Goal: Check status: Check status

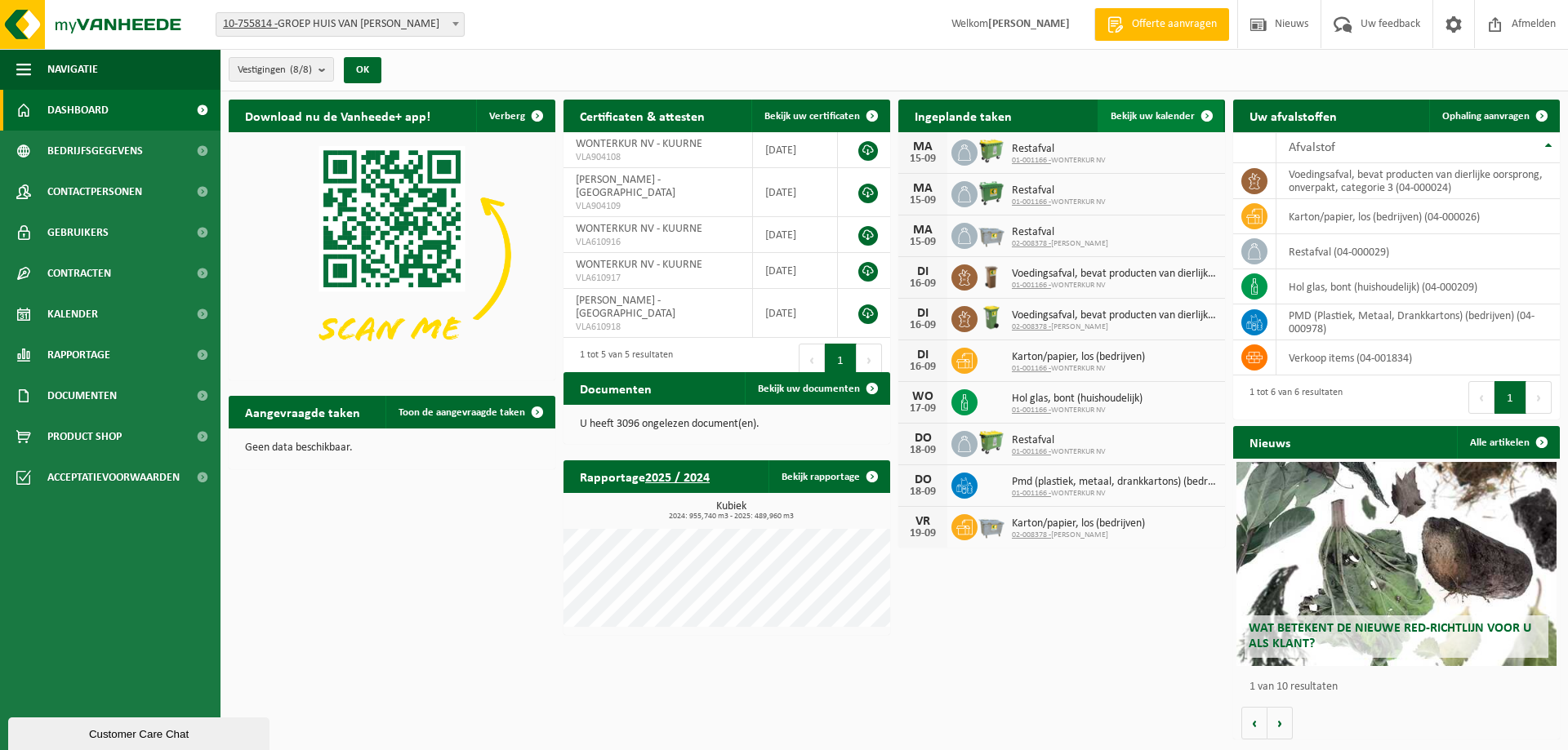
click at [1150, 111] on span "Bekijk uw kalender" at bounding box center [1153, 116] width 84 height 11
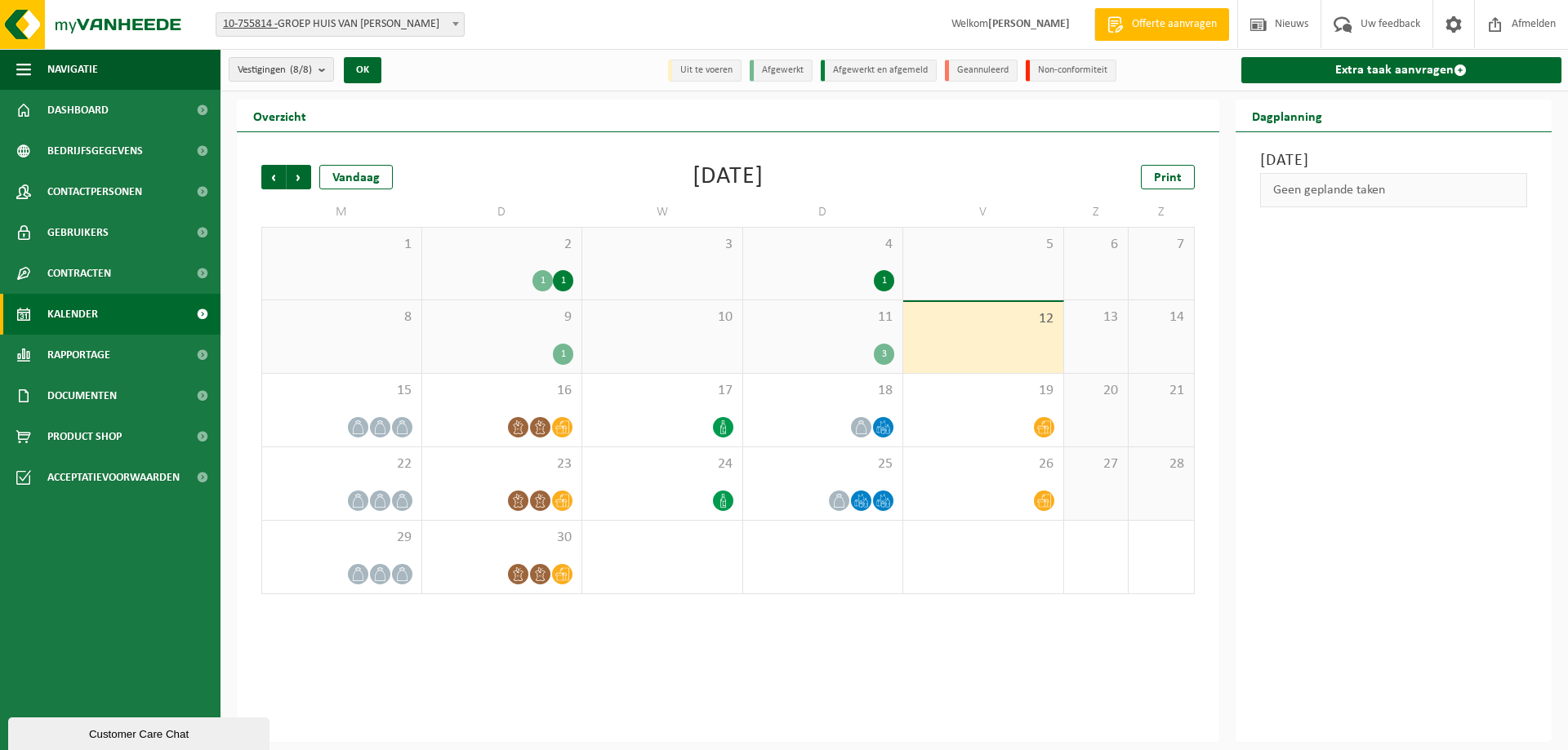
click at [883, 350] on div "3" at bounding box center [883, 355] width 20 height 21
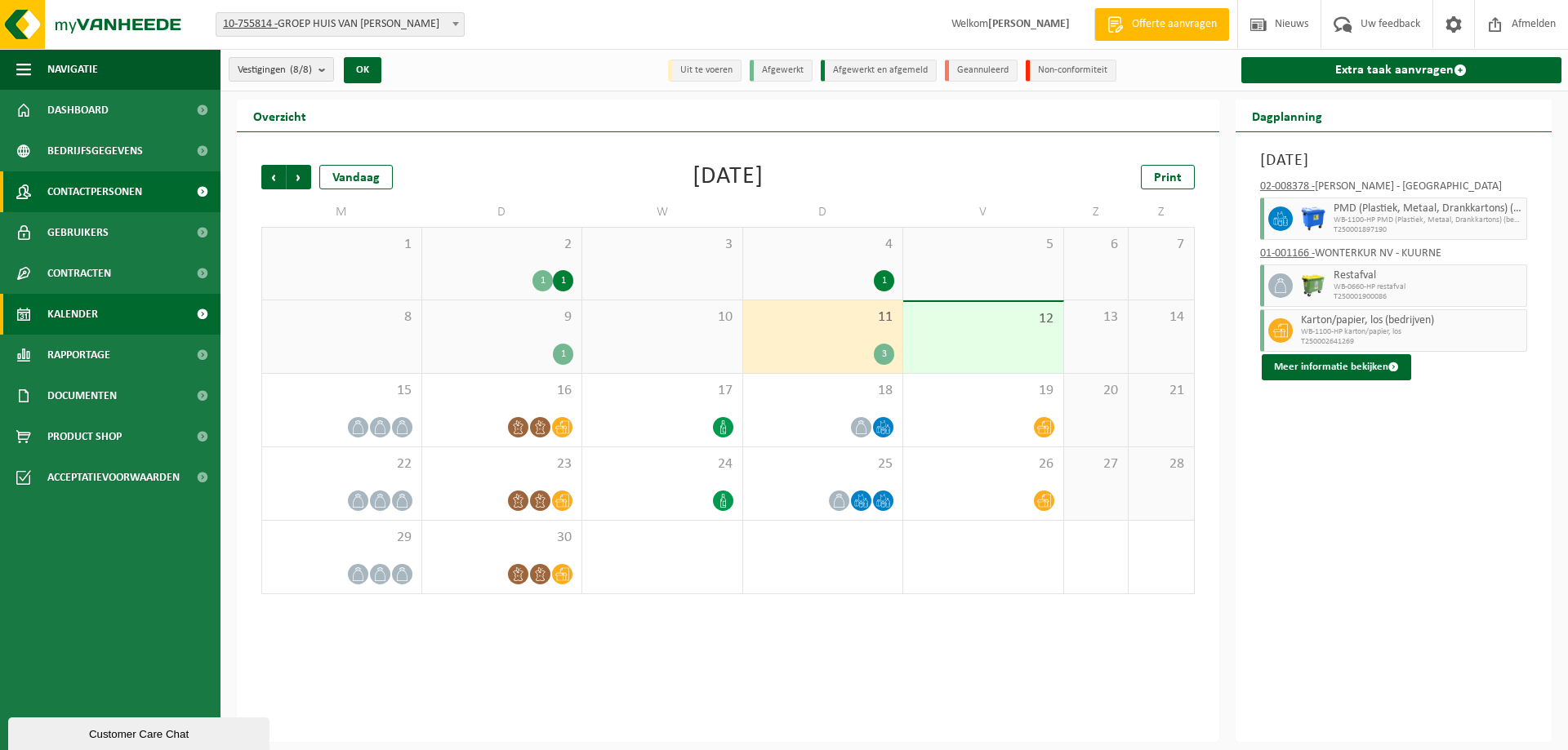
click at [73, 189] on span "Contactpersonen" at bounding box center [94, 191] width 95 height 41
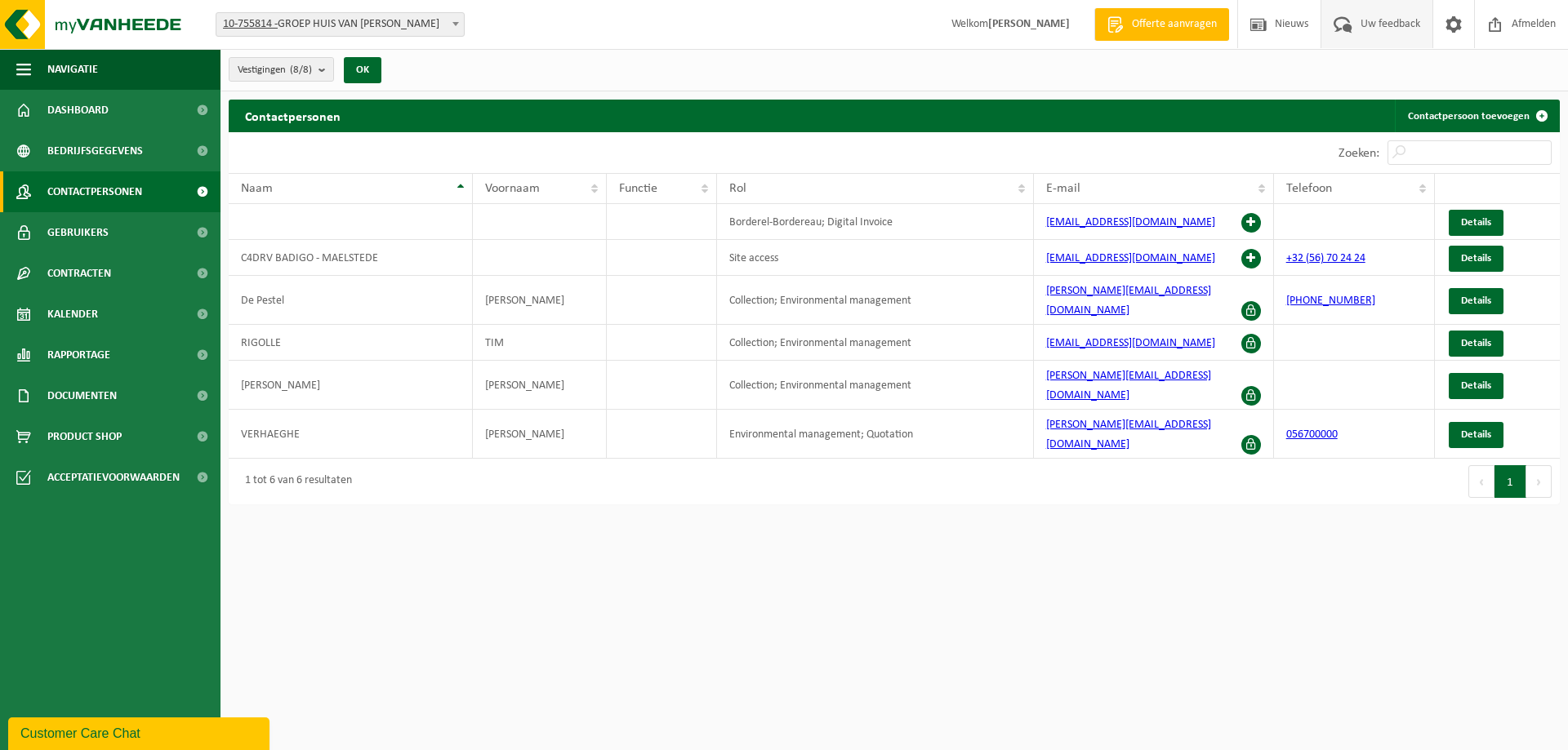
click at [1400, 18] on span "Uw feedback" at bounding box center [1391, 24] width 67 height 48
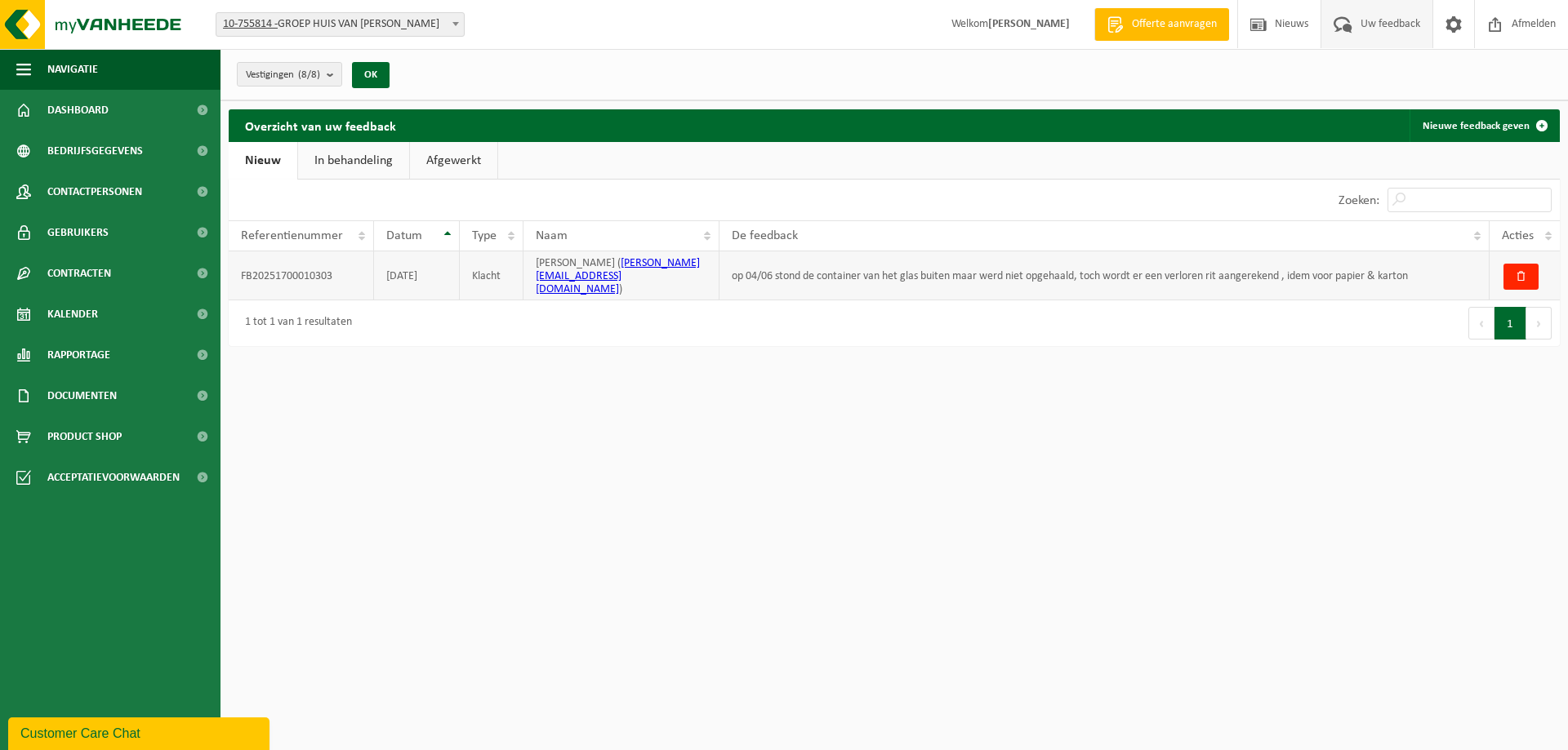
click at [820, 273] on td "op 04/06 stond de container van het glas buiten maar werd niet opgehaald, toch …" at bounding box center [1104, 276] width 770 height 49
click at [323, 170] on link "In behandeling" at bounding box center [353, 160] width 111 height 37
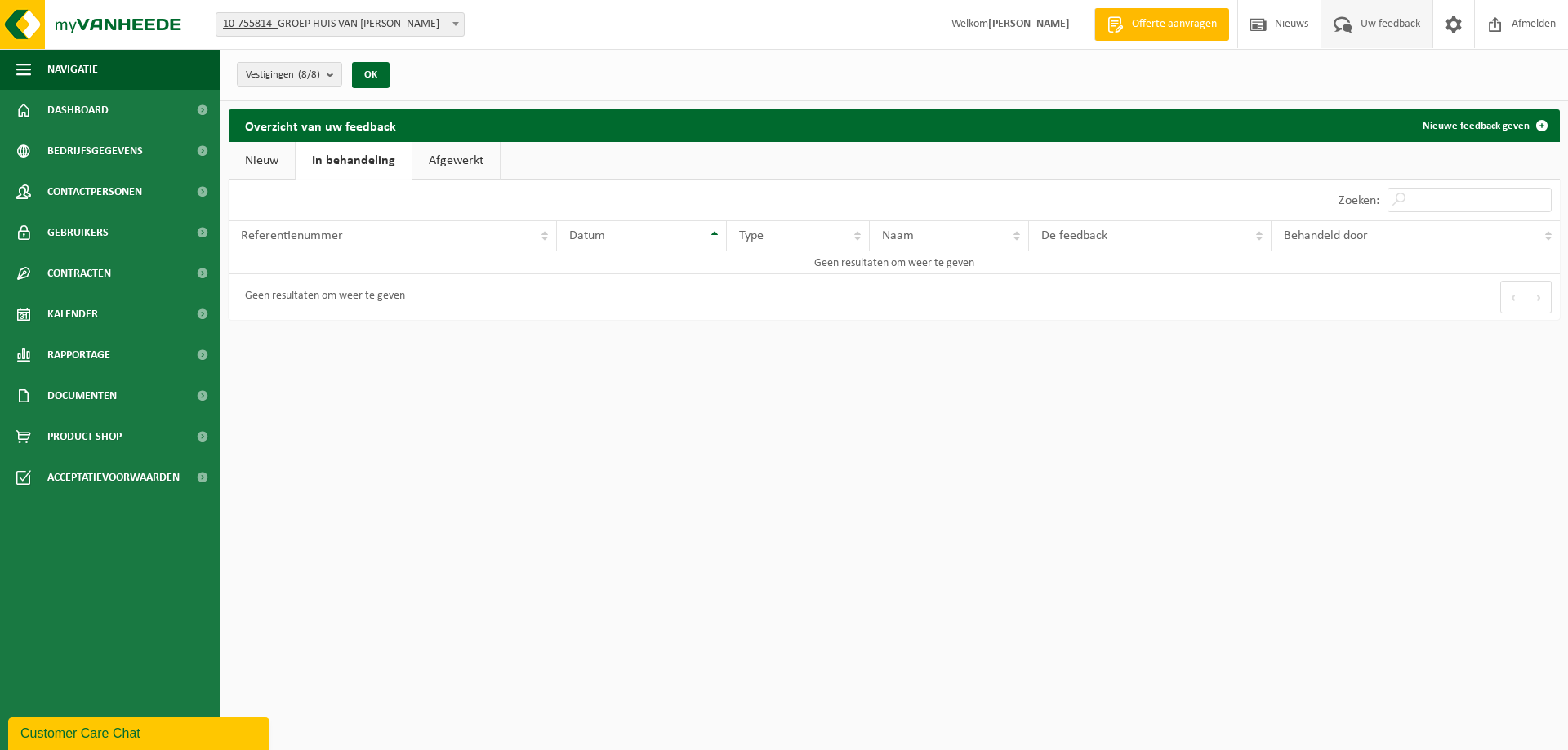
click at [419, 153] on link "Afgewerkt" at bounding box center [456, 160] width 88 height 37
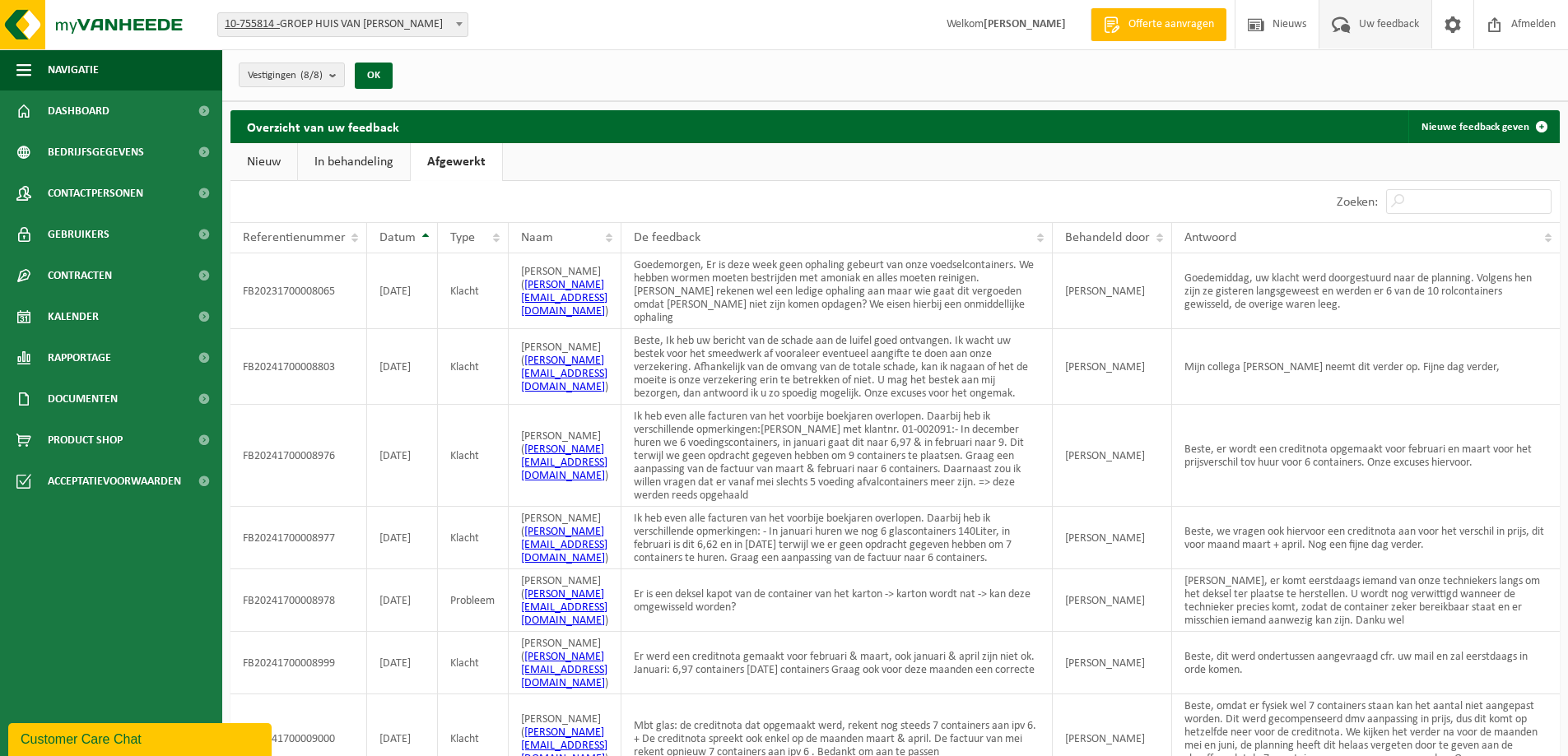
click at [367, 156] on link "In behandeling" at bounding box center [353, 162] width 112 height 38
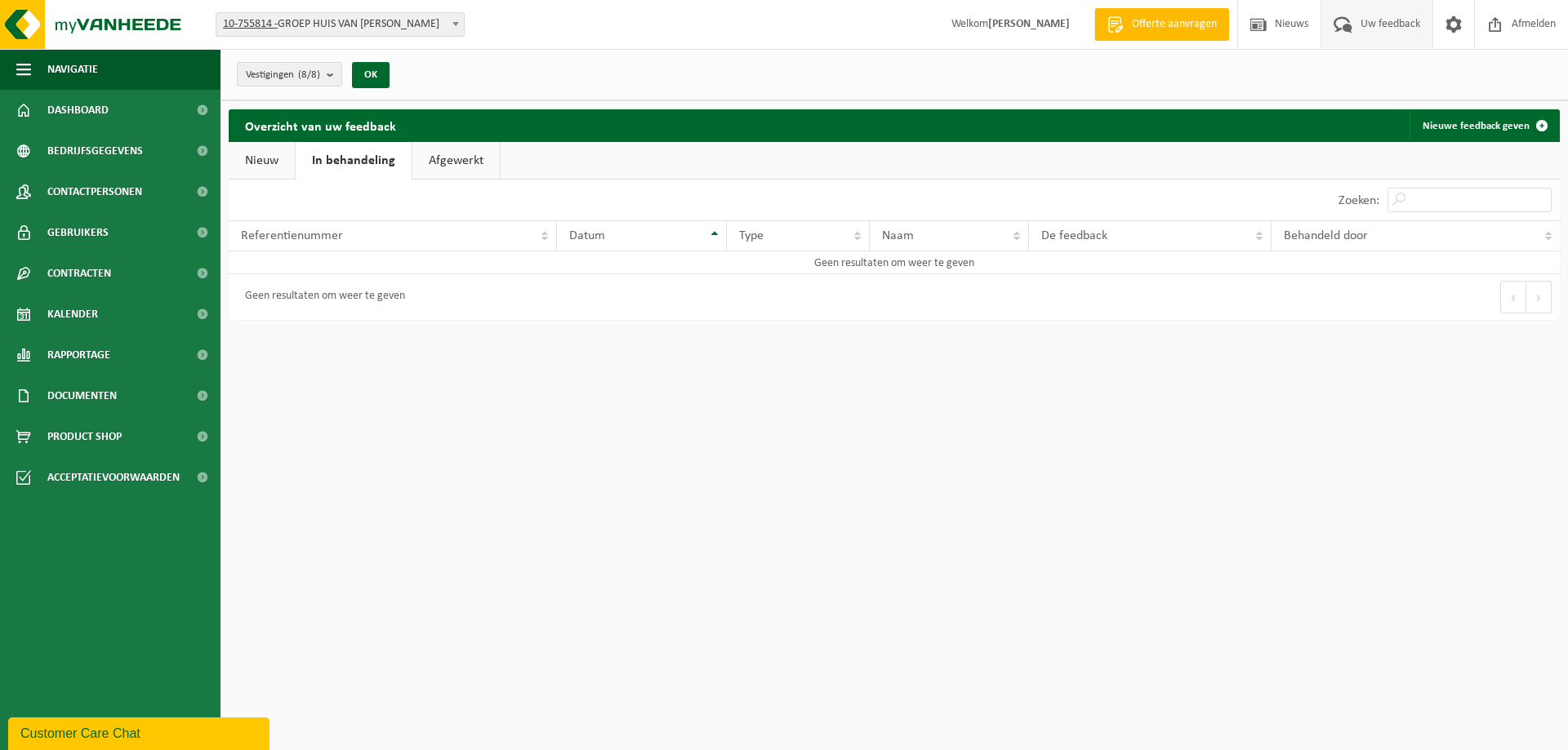
click at [294, 158] on link "Nieuw" at bounding box center [262, 160] width 67 height 37
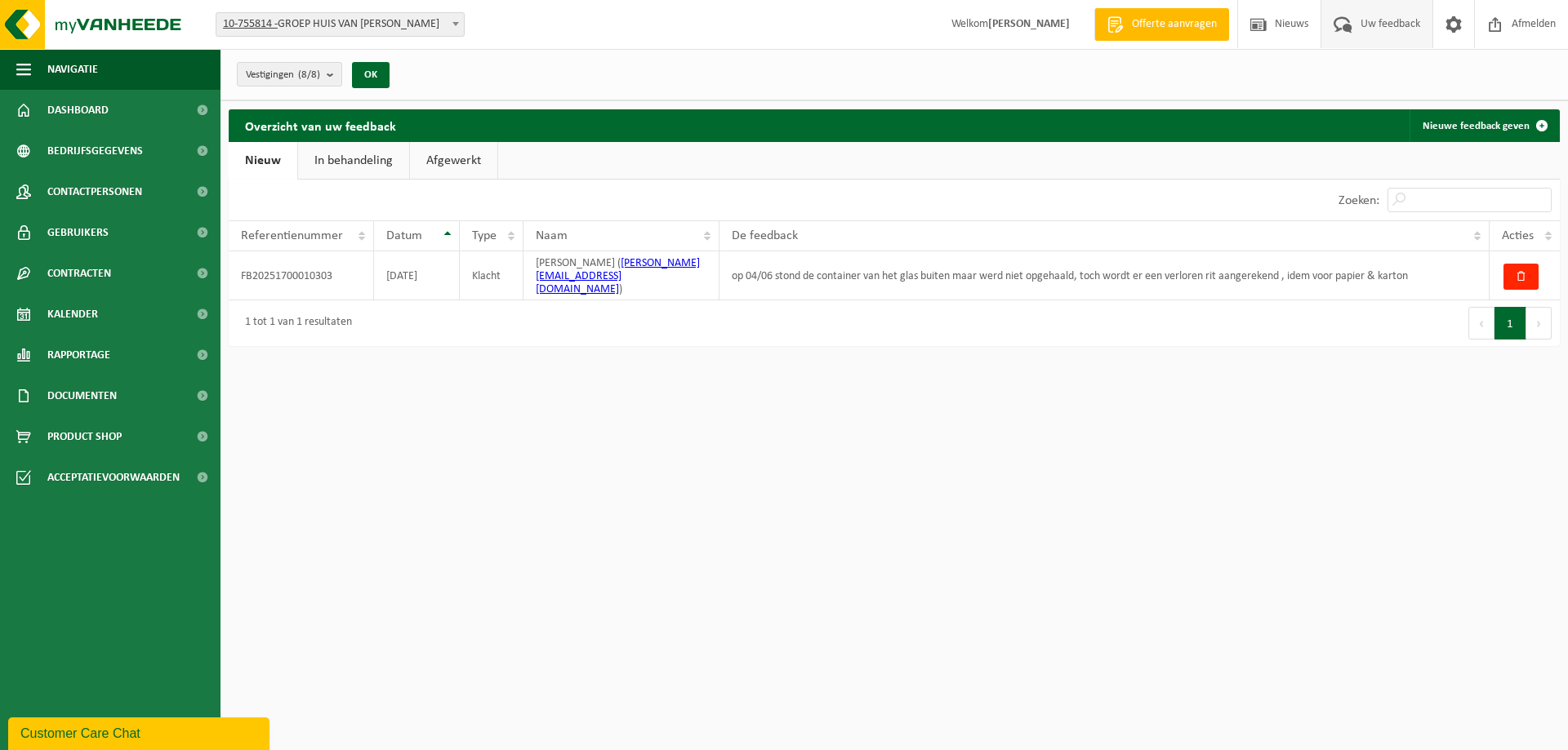
click at [468, 146] on link "Afgewerkt" at bounding box center [453, 160] width 88 height 37
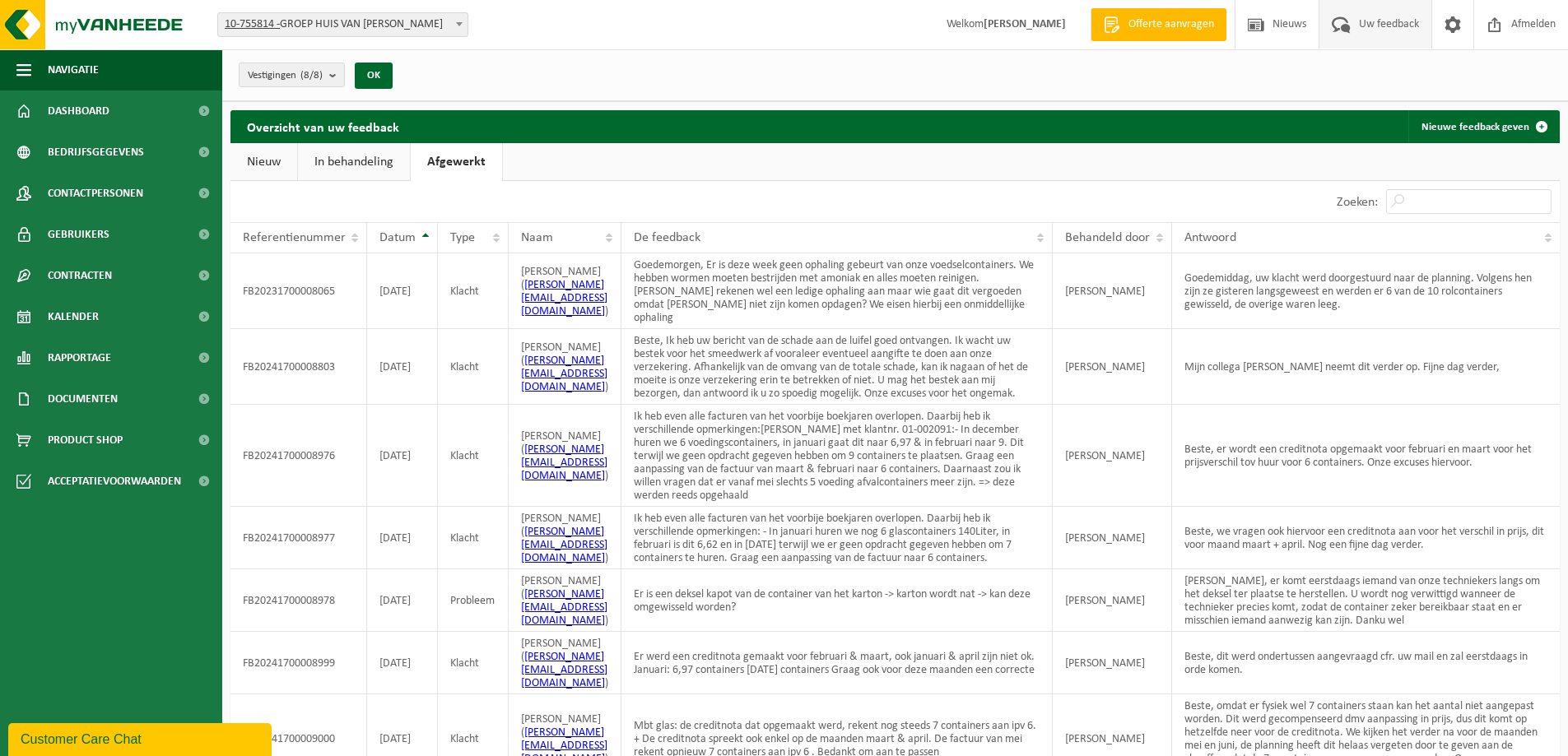
click at [349, 156] on link "In behandeling" at bounding box center [353, 162] width 112 height 38
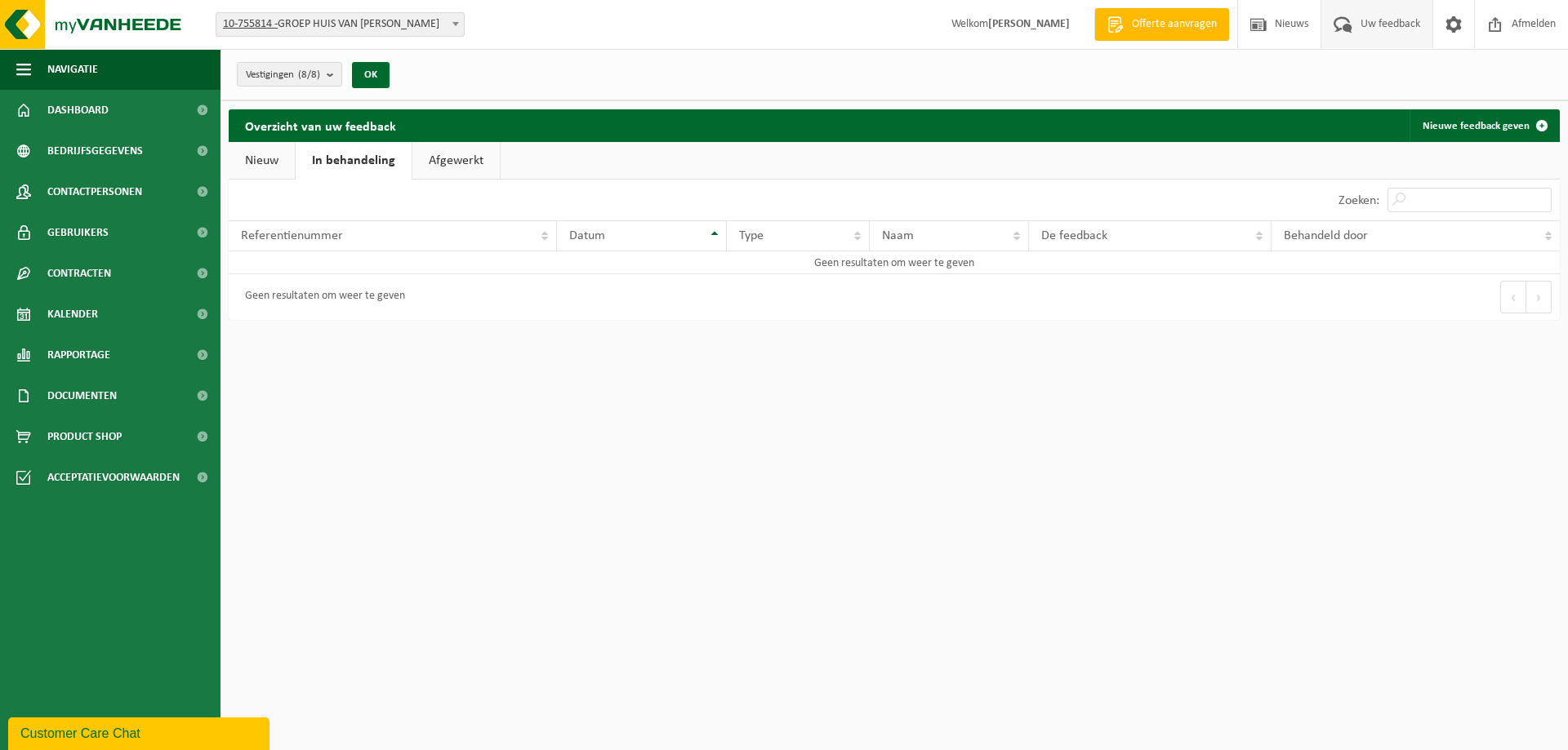
click at [451, 153] on link "Afgewerkt" at bounding box center [456, 160] width 88 height 37
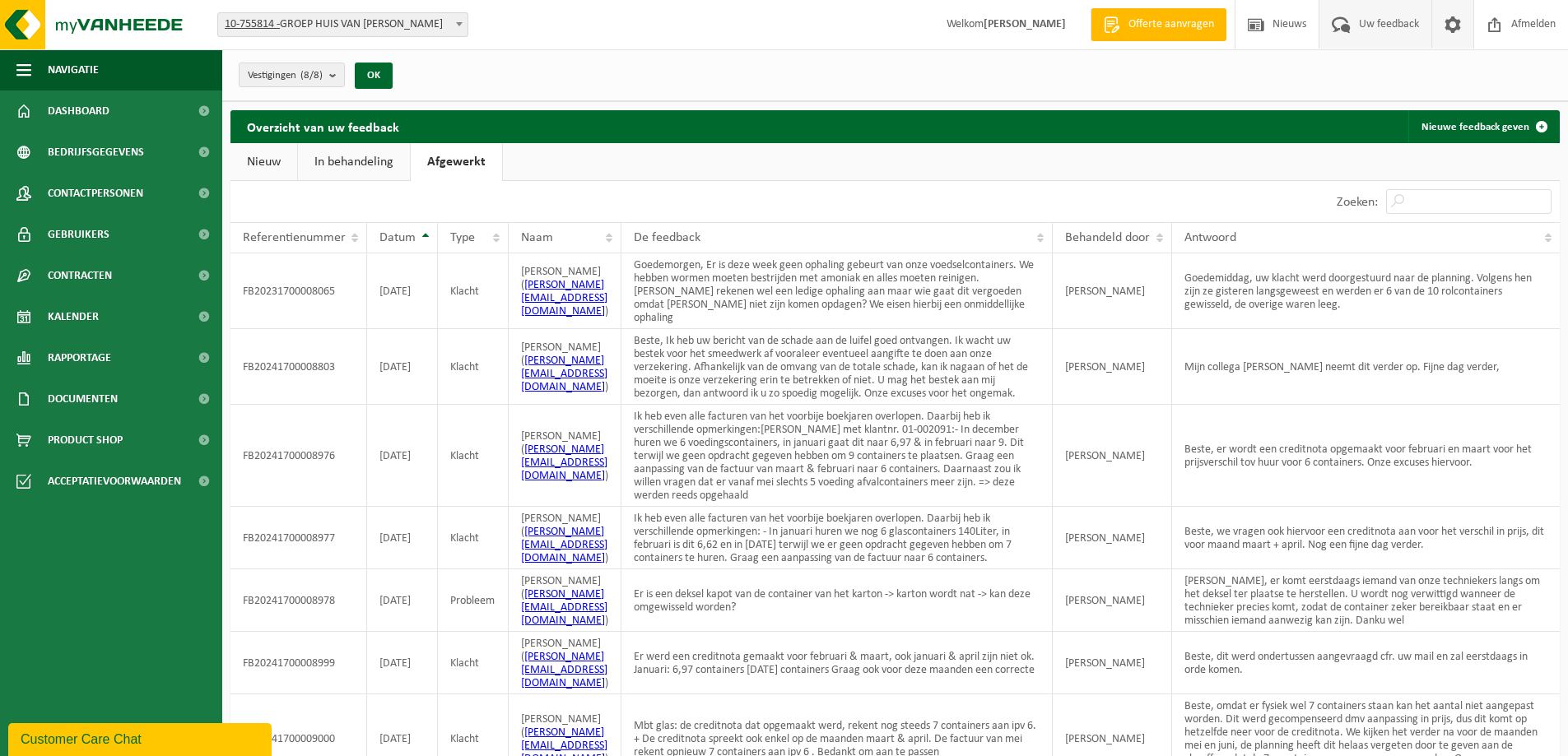
click at [1446, 21] on span at bounding box center [1454, 24] width 25 height 48
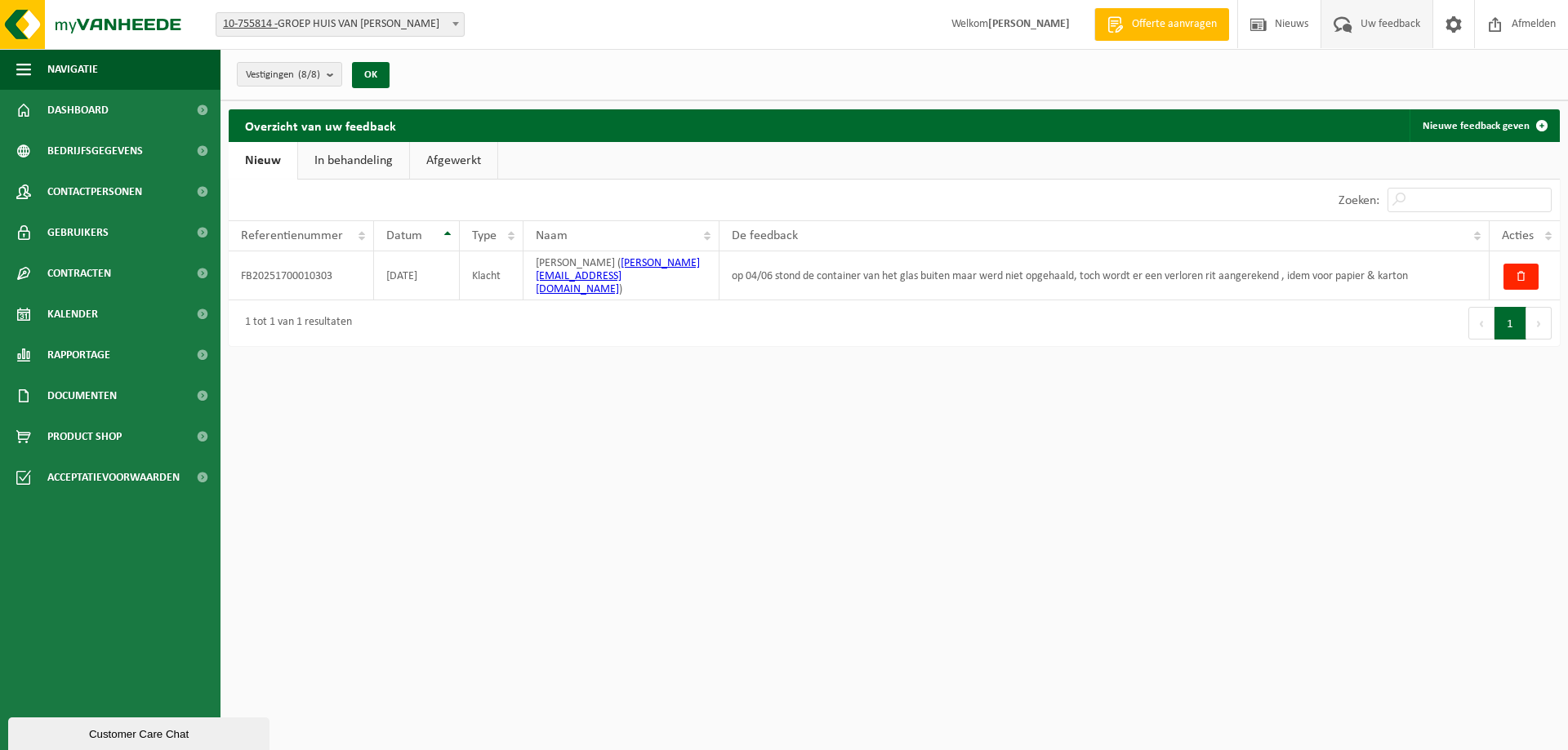
click at [67, 730] on div "Customer Care Chat" at bounding box center [138, 735] width 237 height 12
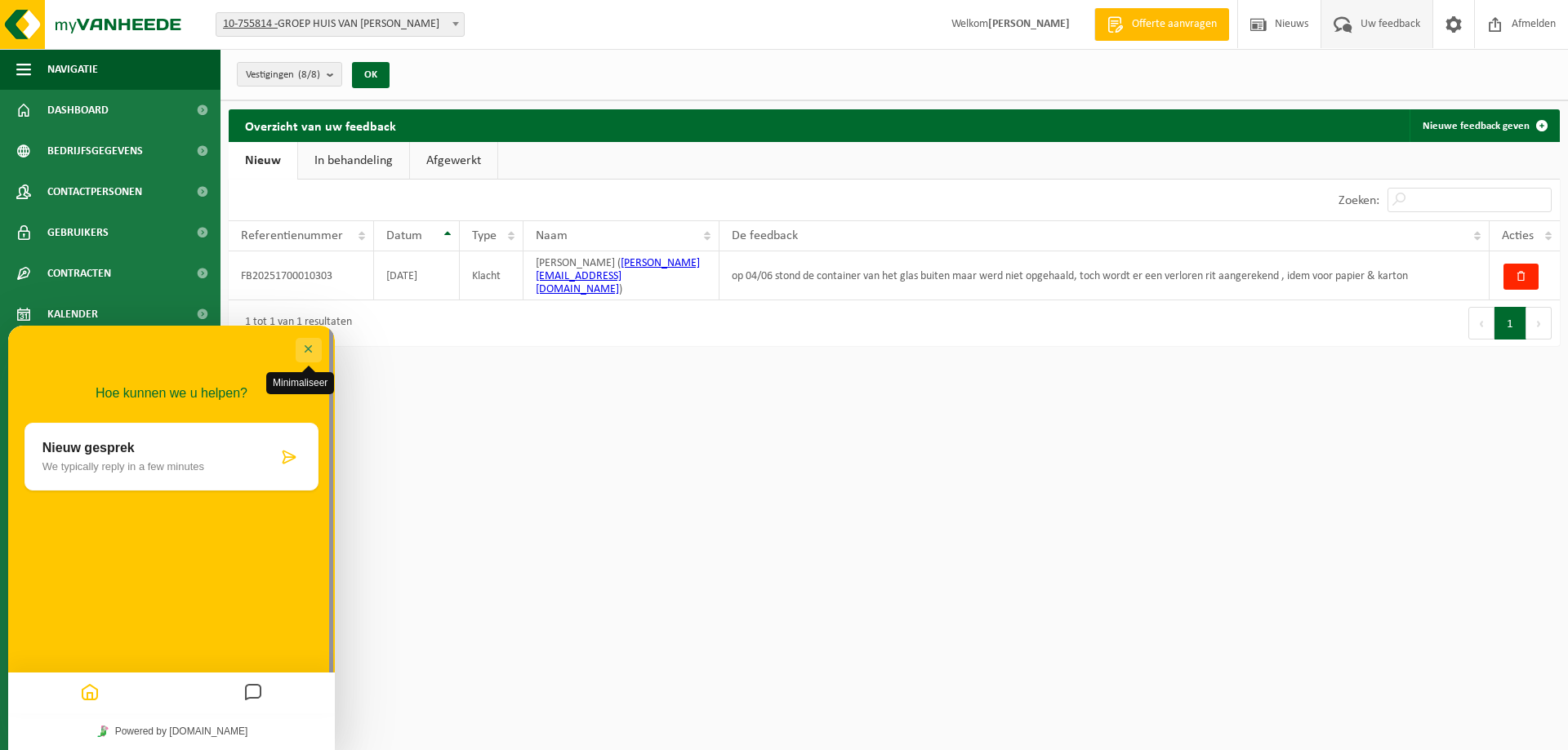
click at [303, 346] on button "Minimaliseer" at bounding box center [308, 350] width 26 height 25
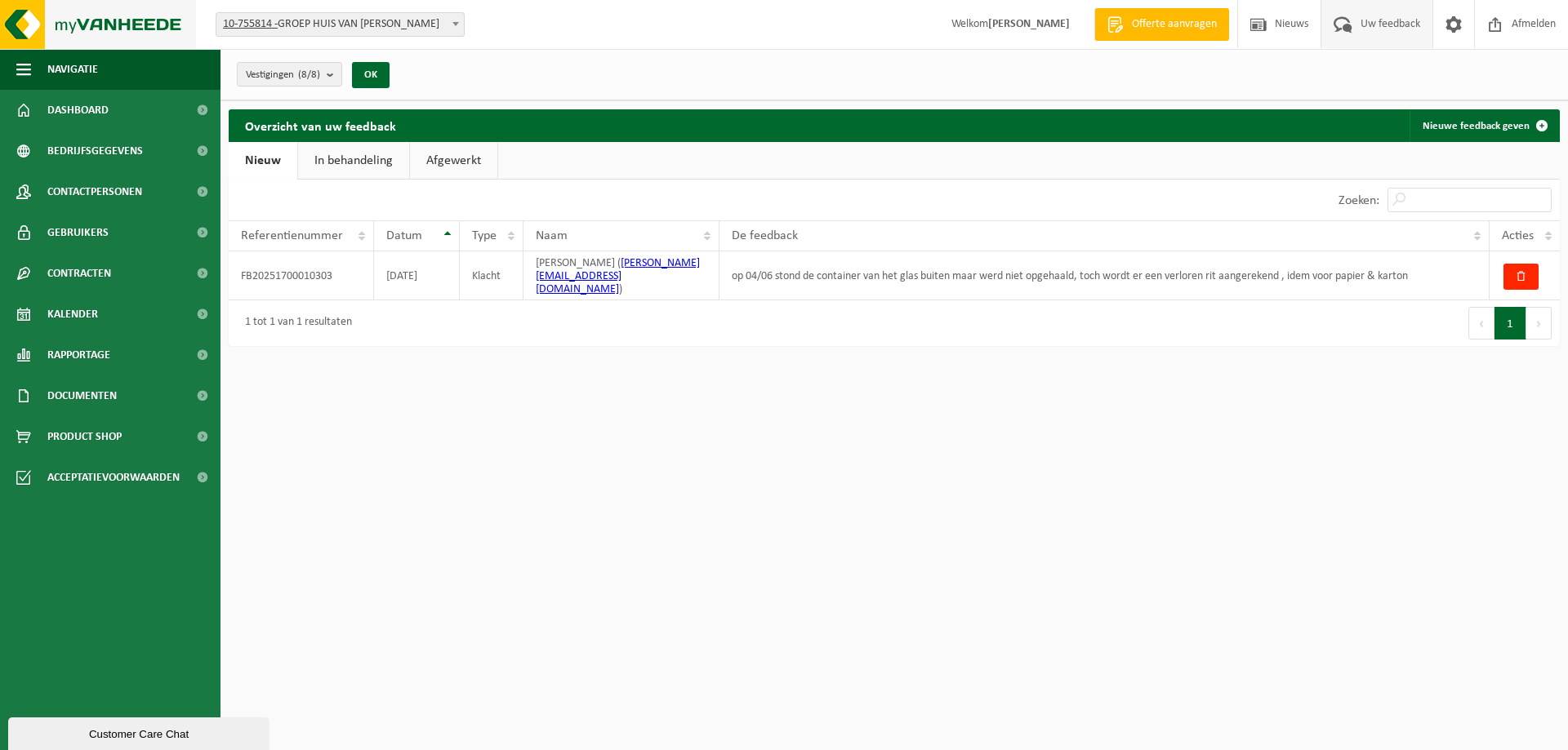
click at [35, 36] on img at bounding box center [98, 24] width 196 height 49
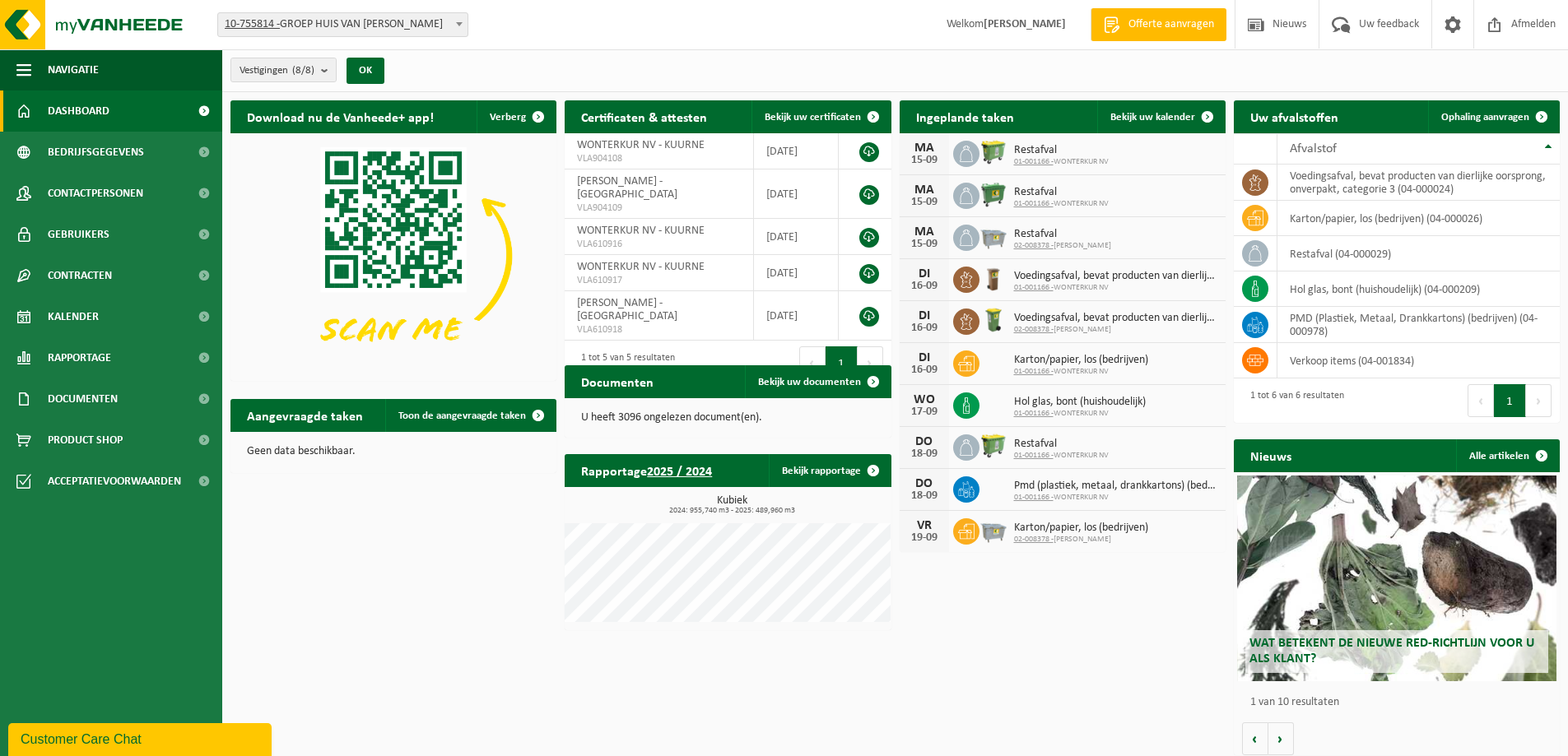
click at [1041, 642] on div "Download nu de Vanheede+ app! Verberg Certificaten & attesten Bekijk uw certifi…" at bounding box center [895, 428] width 1338 height 672
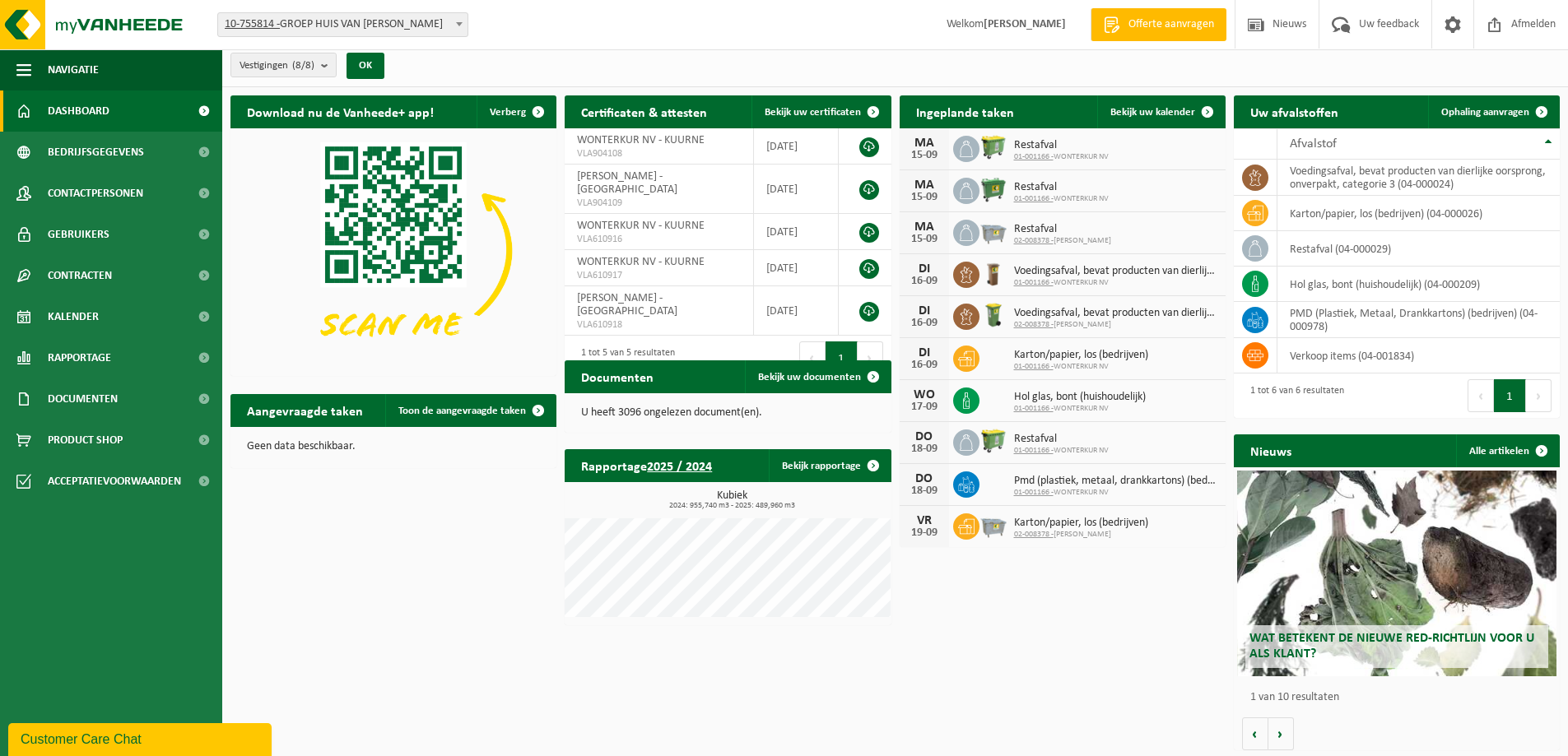
scroll to position [6, 0]
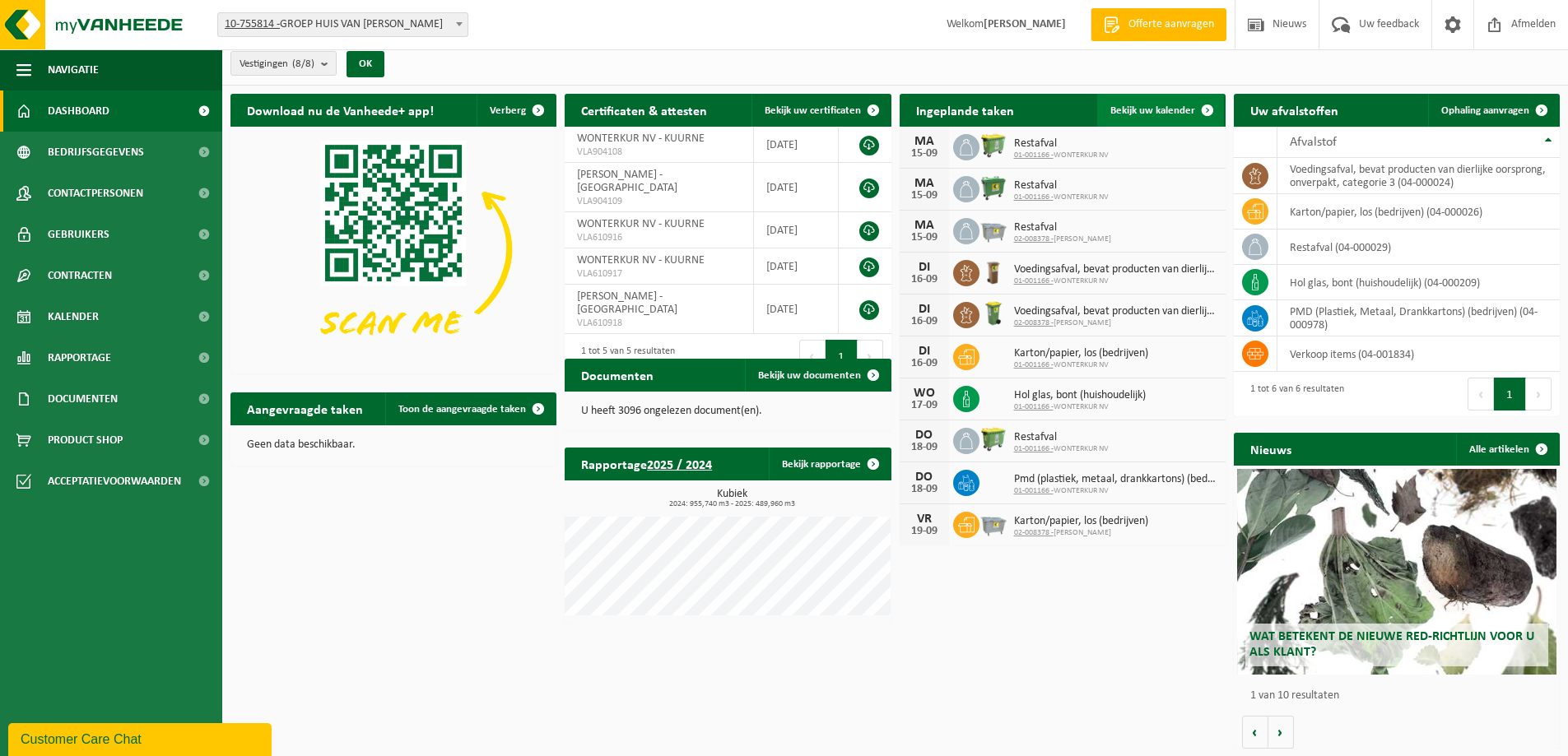
click at [1126, 105] on span "Bekijk uw kalender" at bounding box center [1152, 111] width 85 height 11
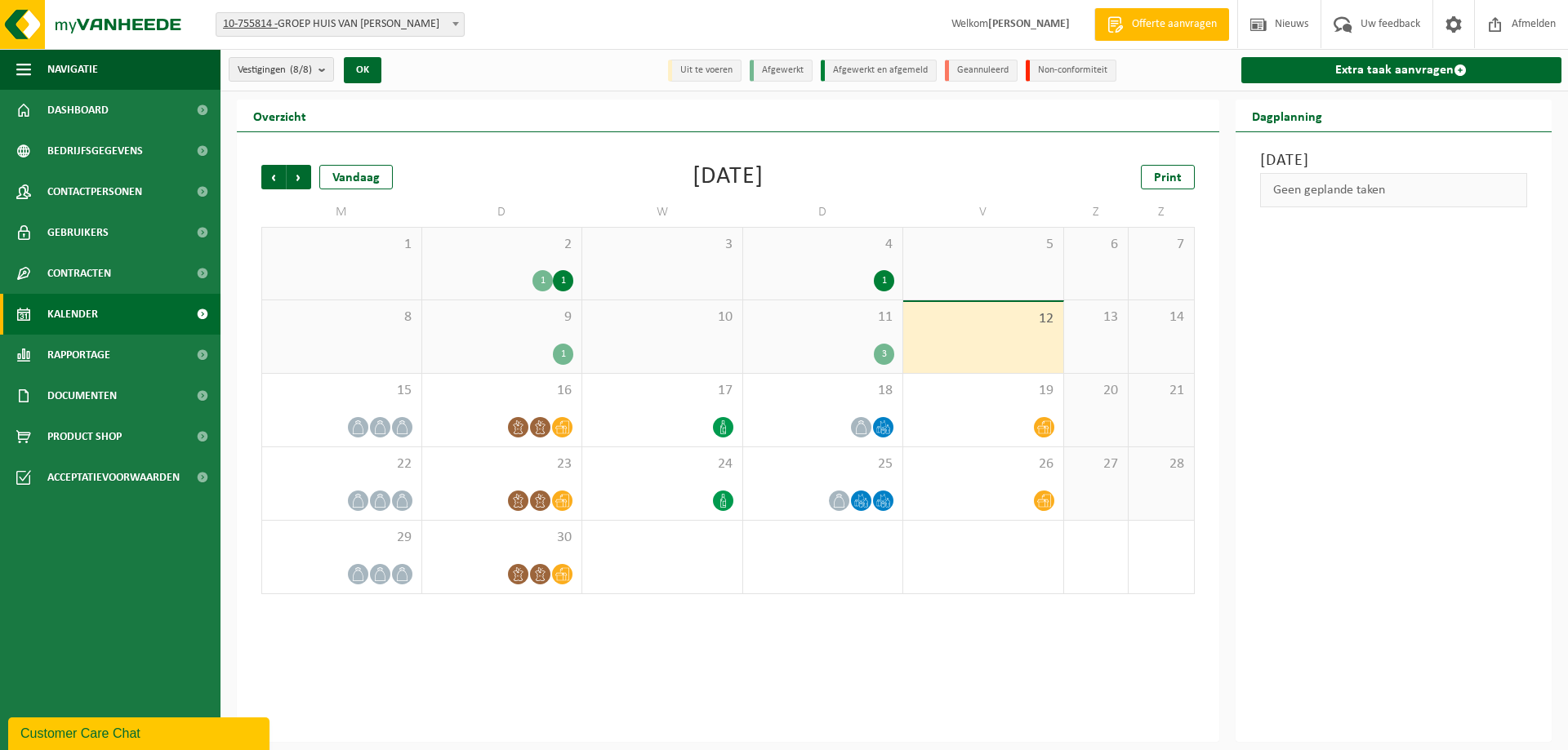
click at [885, 356] on div "3" at bounding box center [883, 355] width 20 height 21
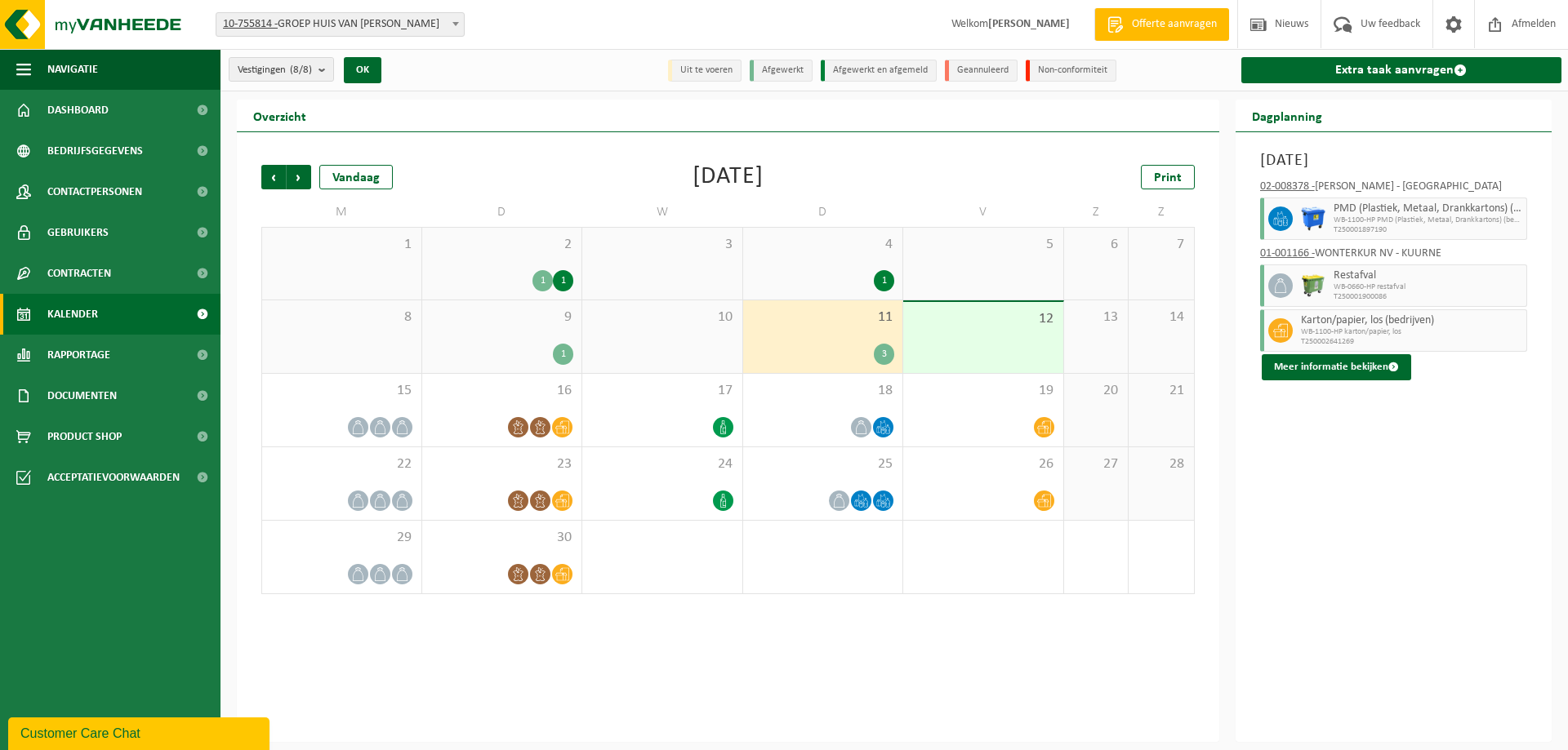
click at [1290, 431] on div "[DATE] 02-008378 - BADIGO - [GEOGRAPHIC_DATA] - KUURNE PMD (Plastiek, Metaal, D…" at bounding box center [1393, 437] width 317 height 610
